Goal: Find specific page/section: Find specific page/section

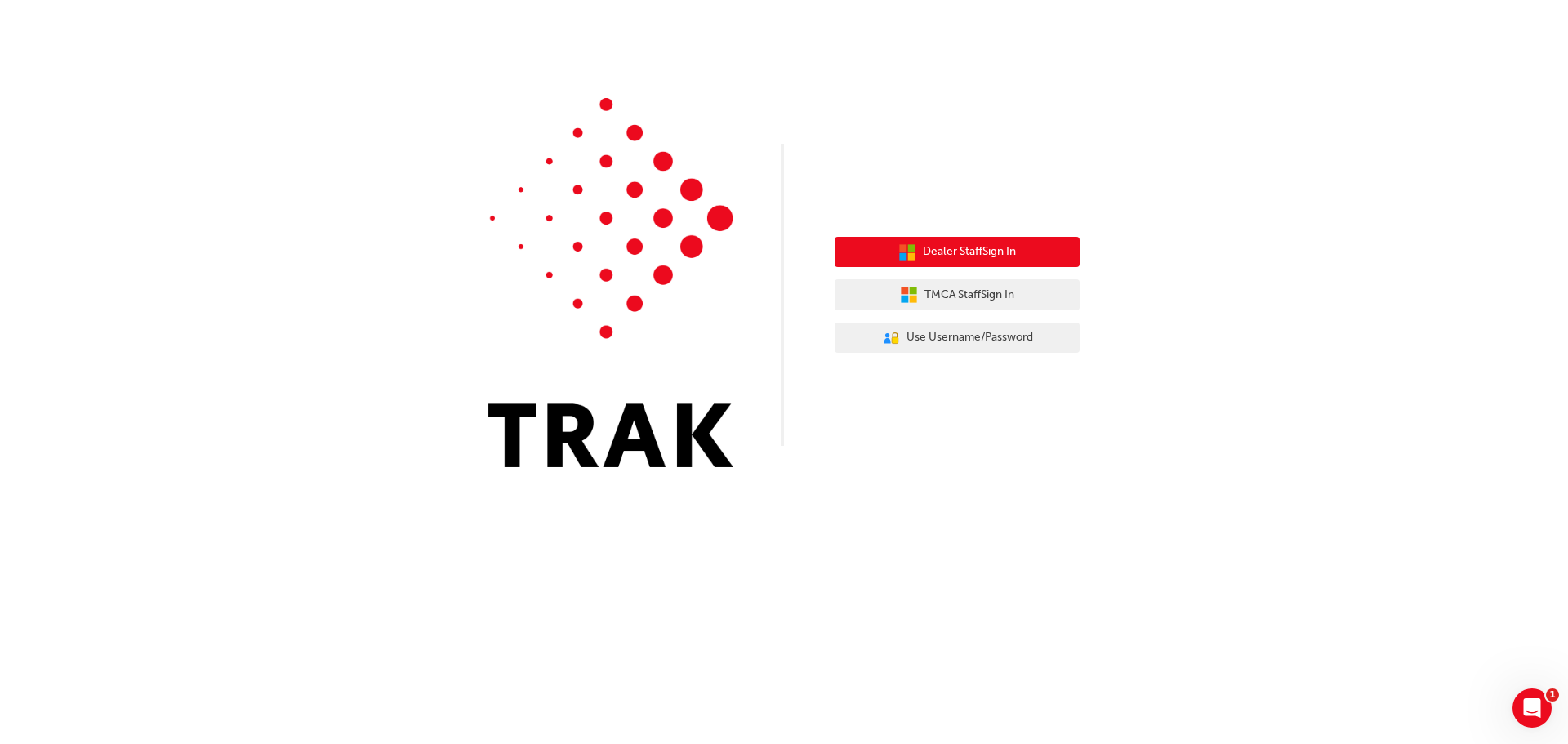
click at [997, 254] on span "Dealer Staff Sign In" at bounding box center [969, 252] width 93 height 19
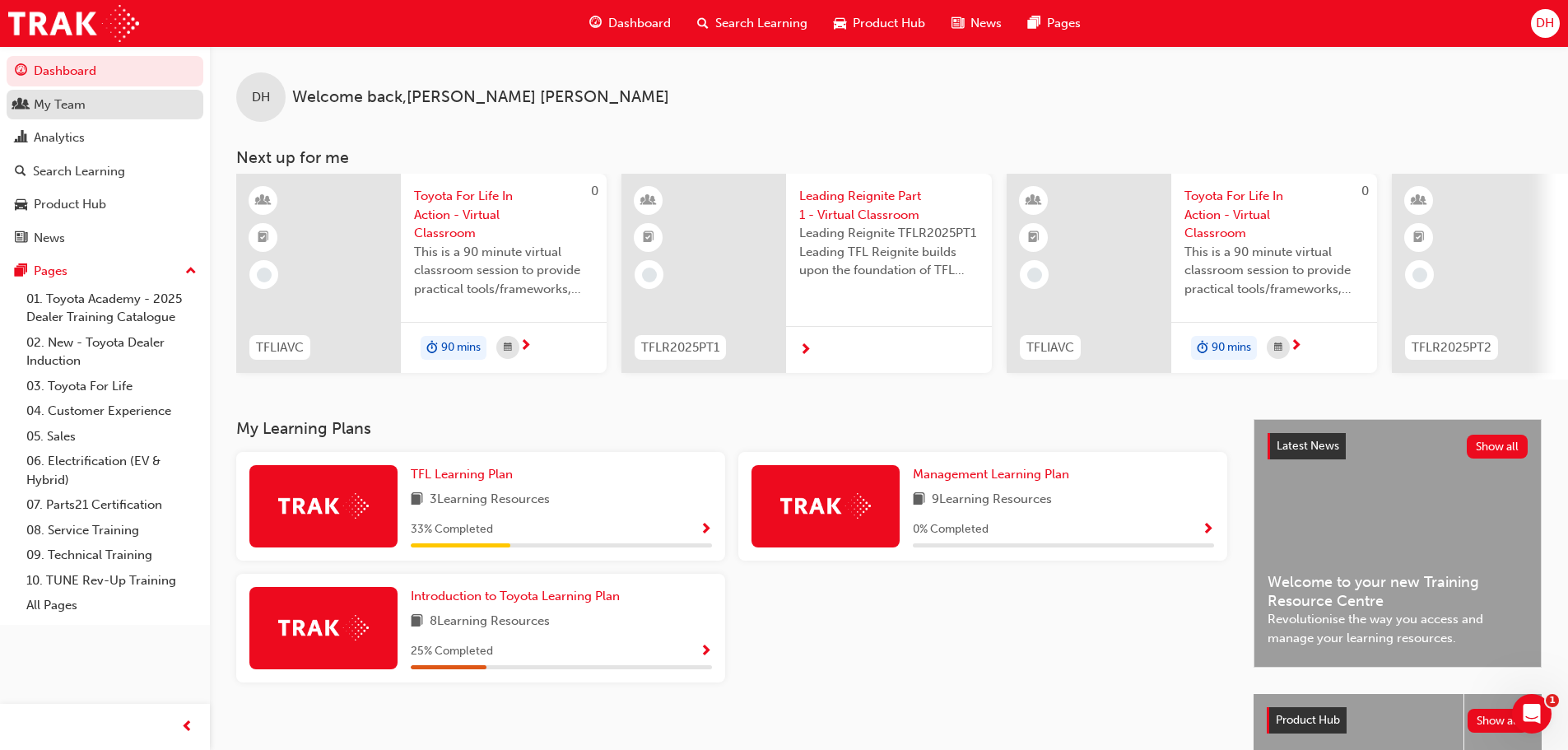
click at [40, 100] on div "My Team" at bounding box center [60, 105] width 52 height 19
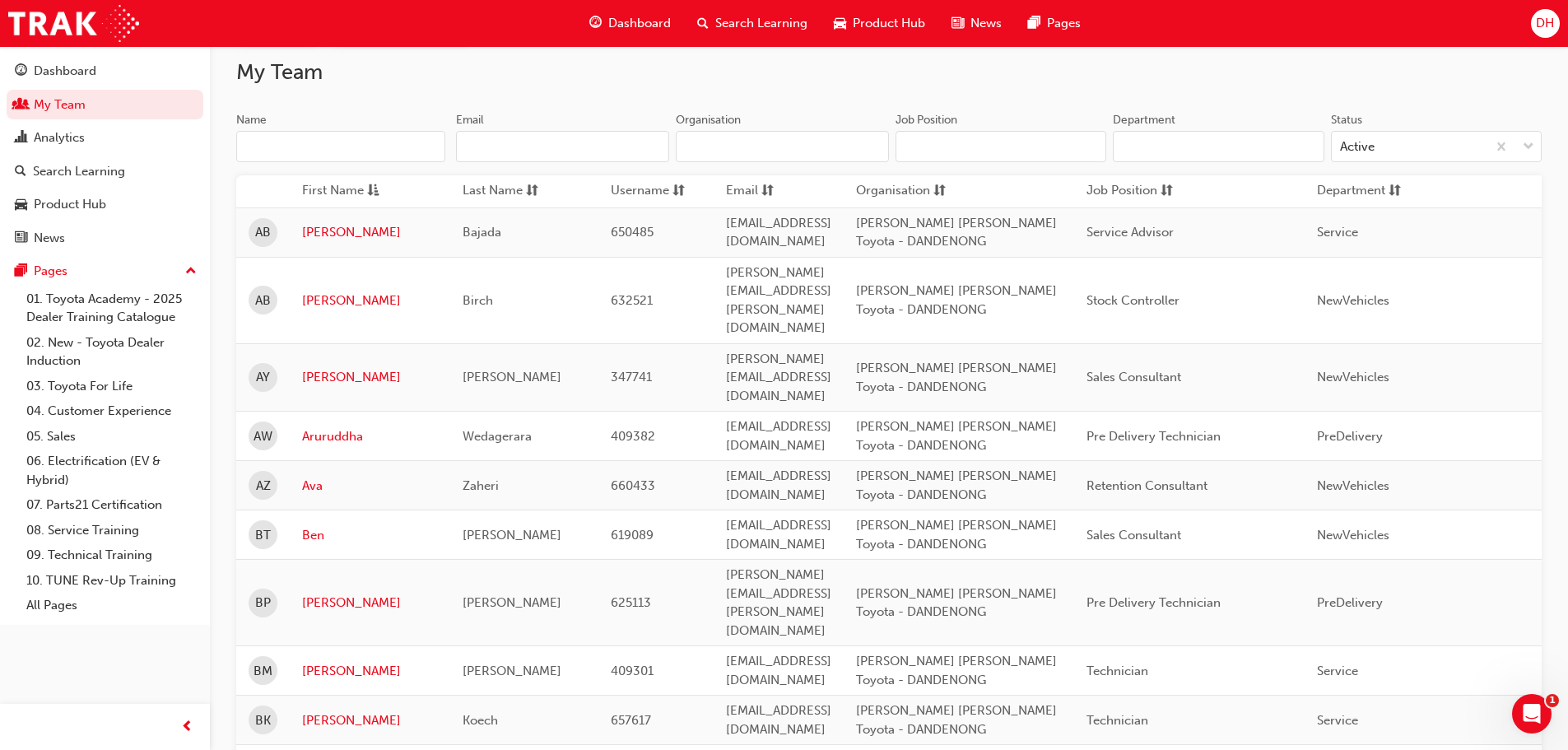
scroll to position [82, 0]
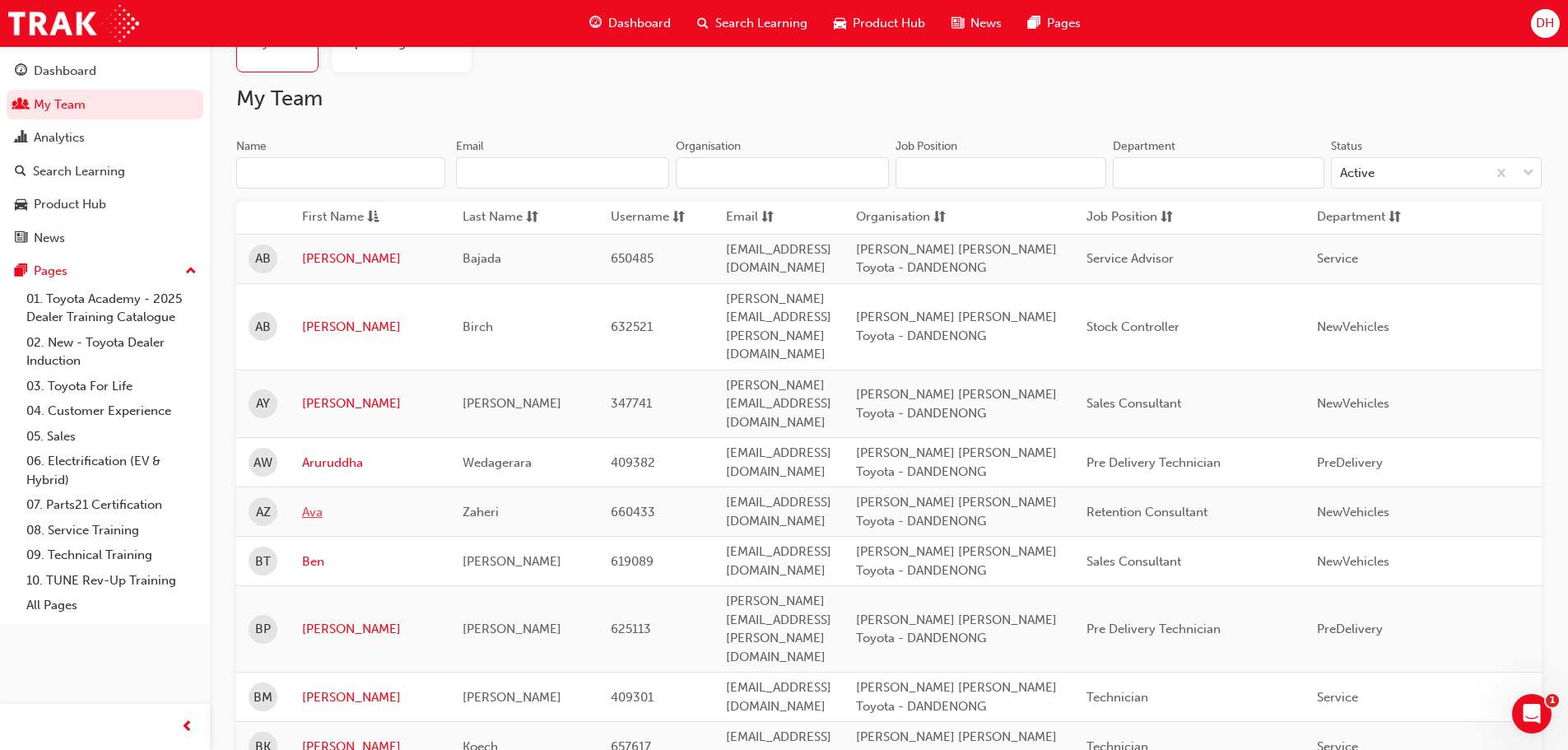
click at [314, 503] on link "Ava" at bounding box center [370, 512] width 136 height 19
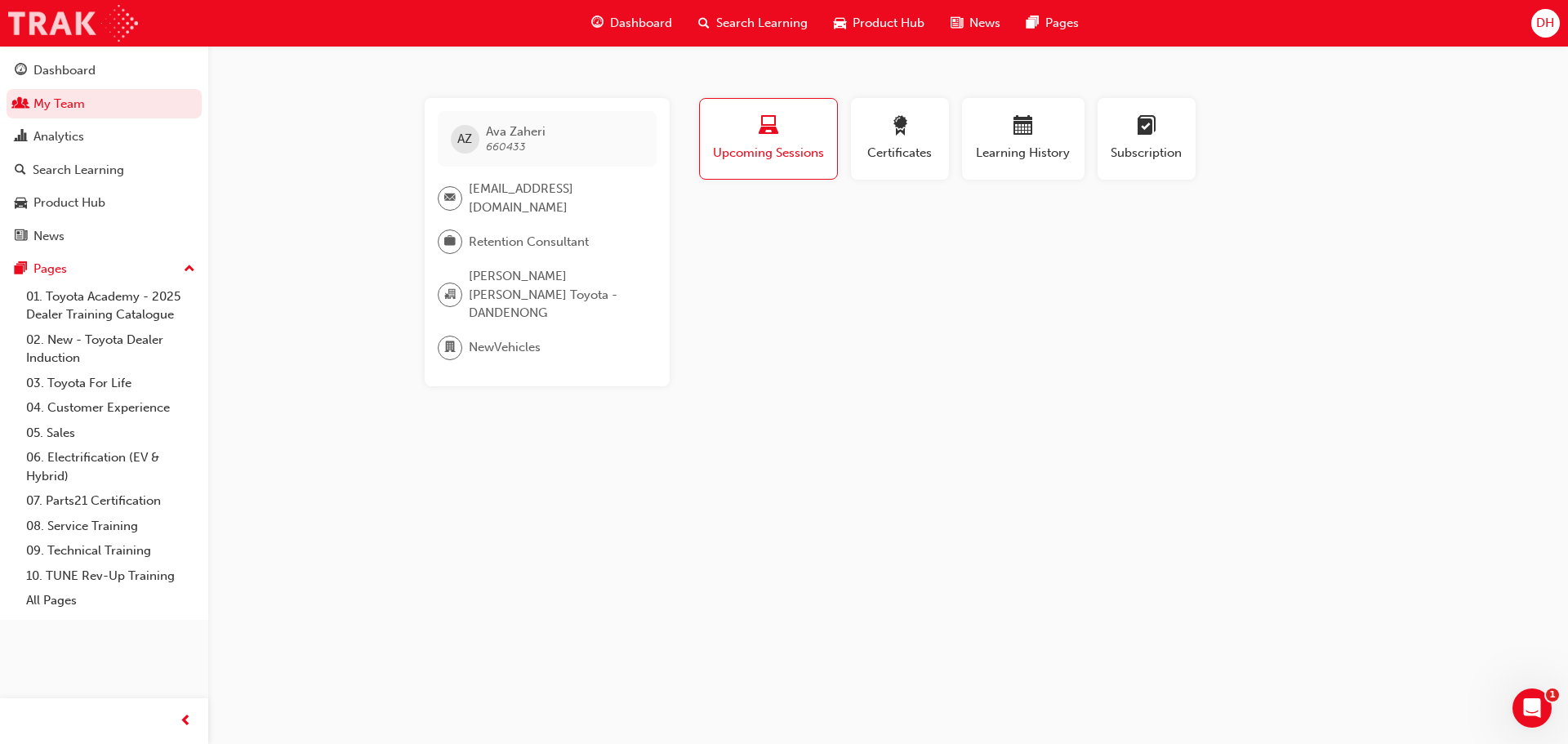
click at [45, 31] on img at bounding box center [73, 23] width 130 height 36
